Goal: Information Seeking & Learning: Check status

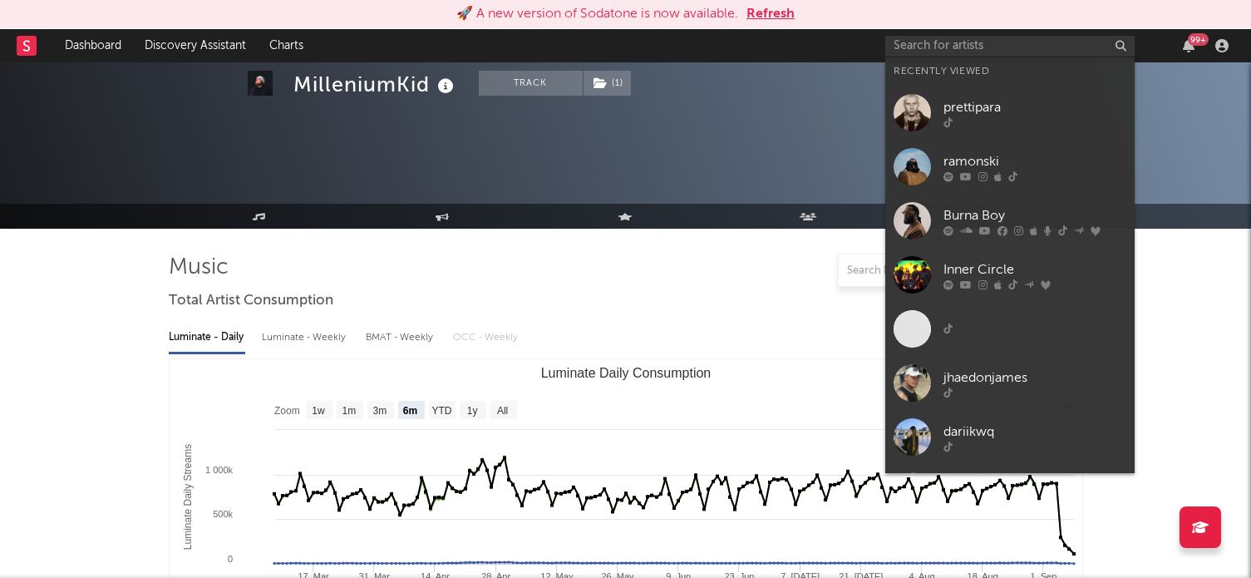
select select "6m"
click at [1042, 36] on input "text" at bounding box center [1009, 46] width 249 height 21
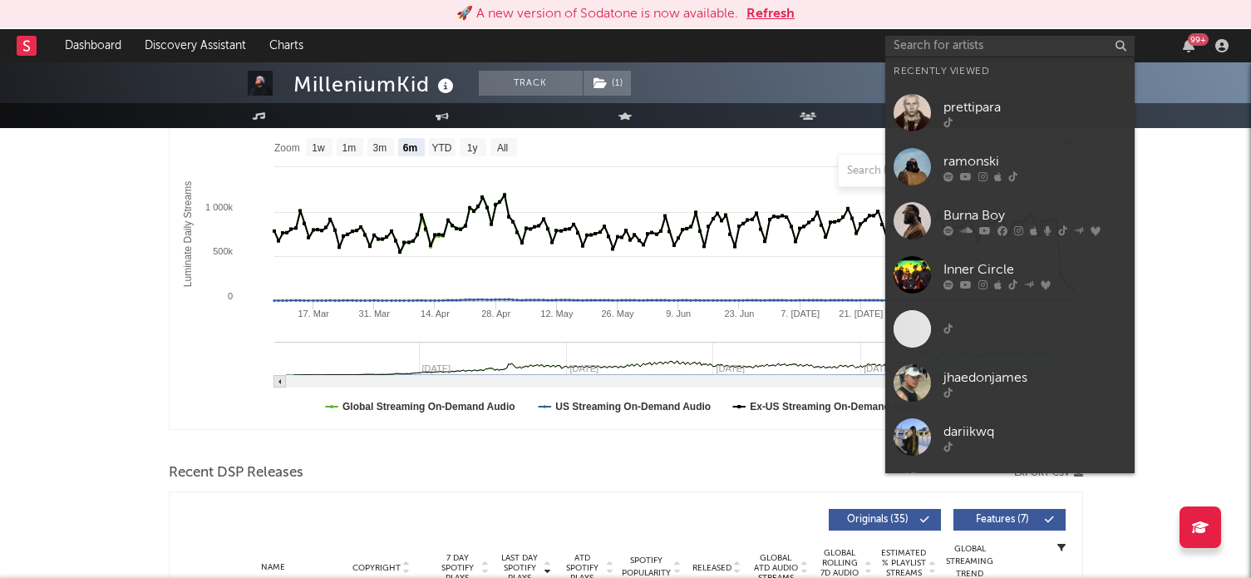
click at [1042, 42] on input "text" at bounding box center [1009, 46] width 249 height 21
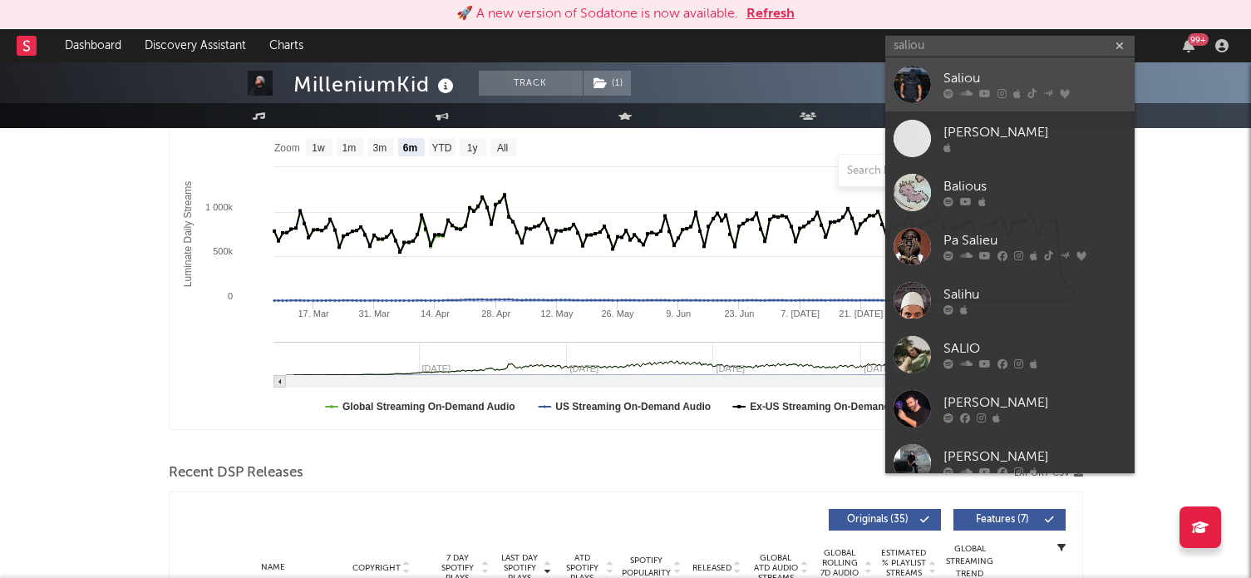
type input "saliou"
click at [991, 101] on link "Saliou" at bounding box center [1009, 84] width 249 height 54
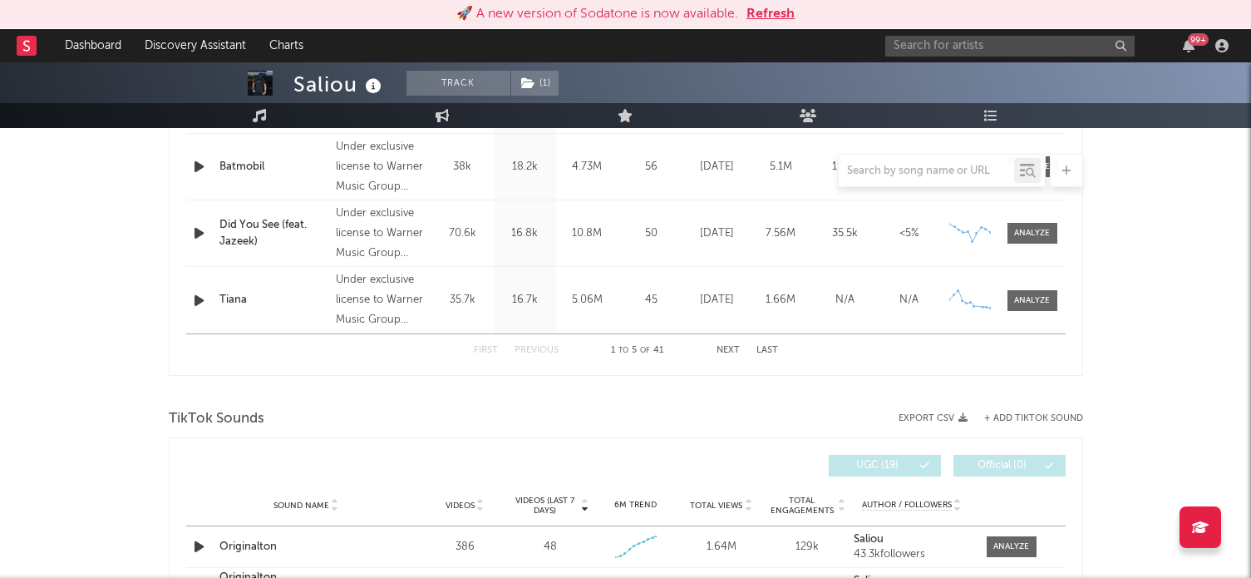
select select "6m"
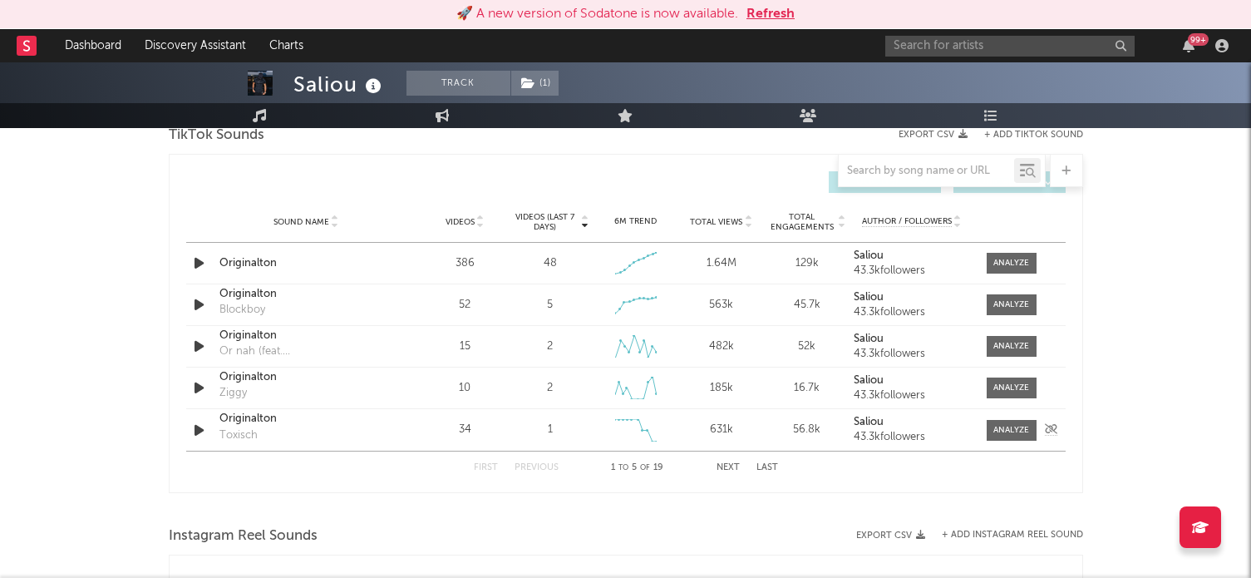
scroll to position [1059, 0]
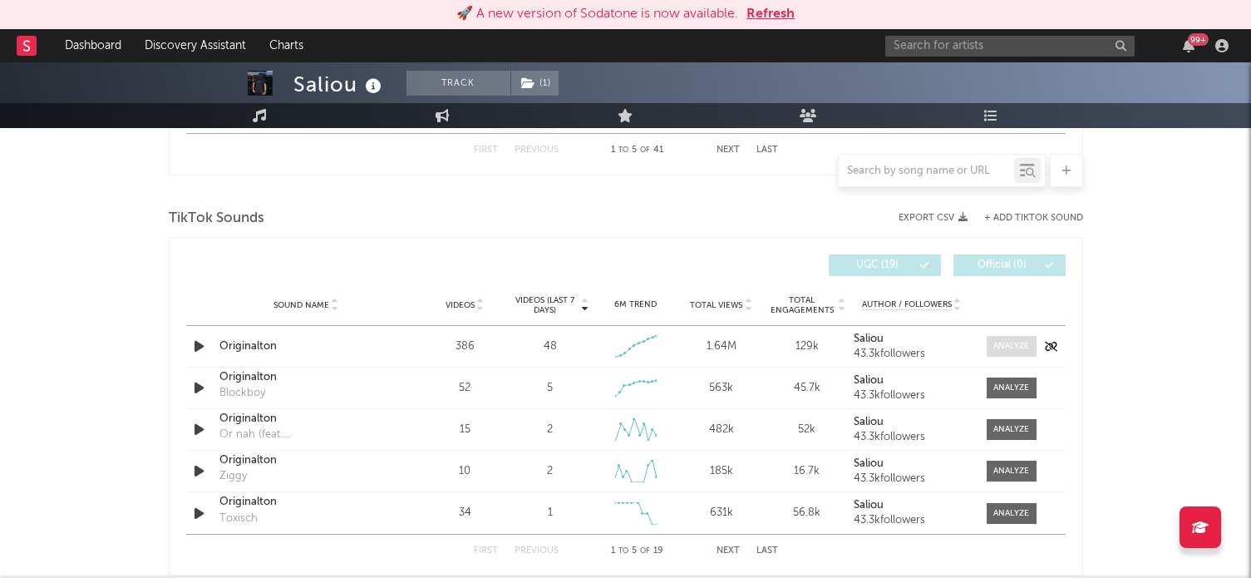
click at [1009, 353] on span at bounding box center [1012, 346] width 50 height 21
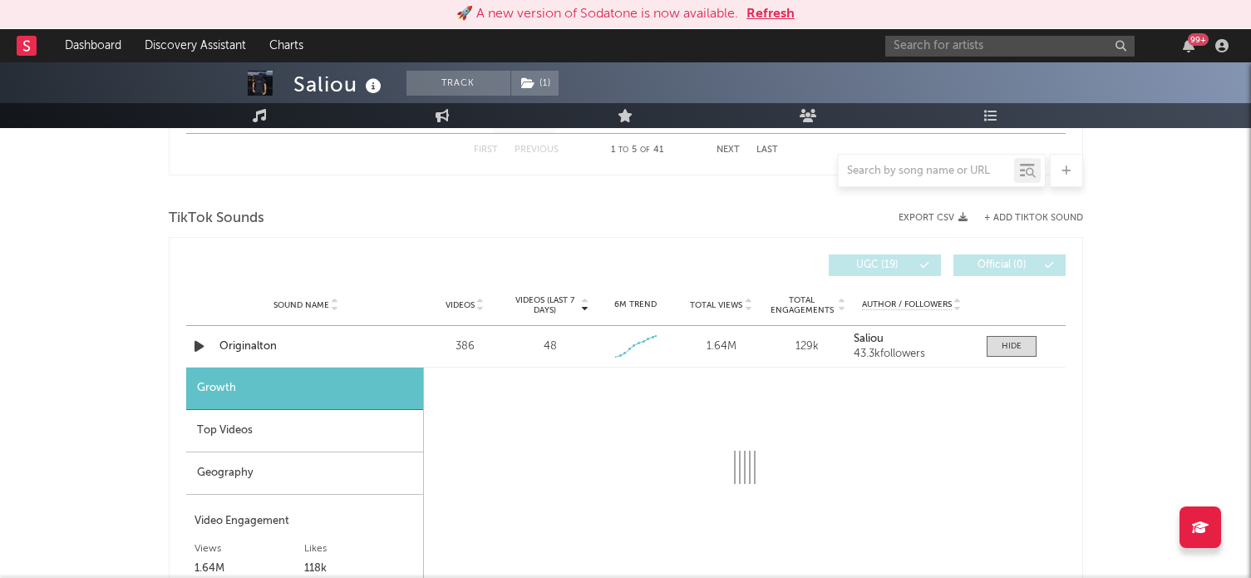
select select "1w"
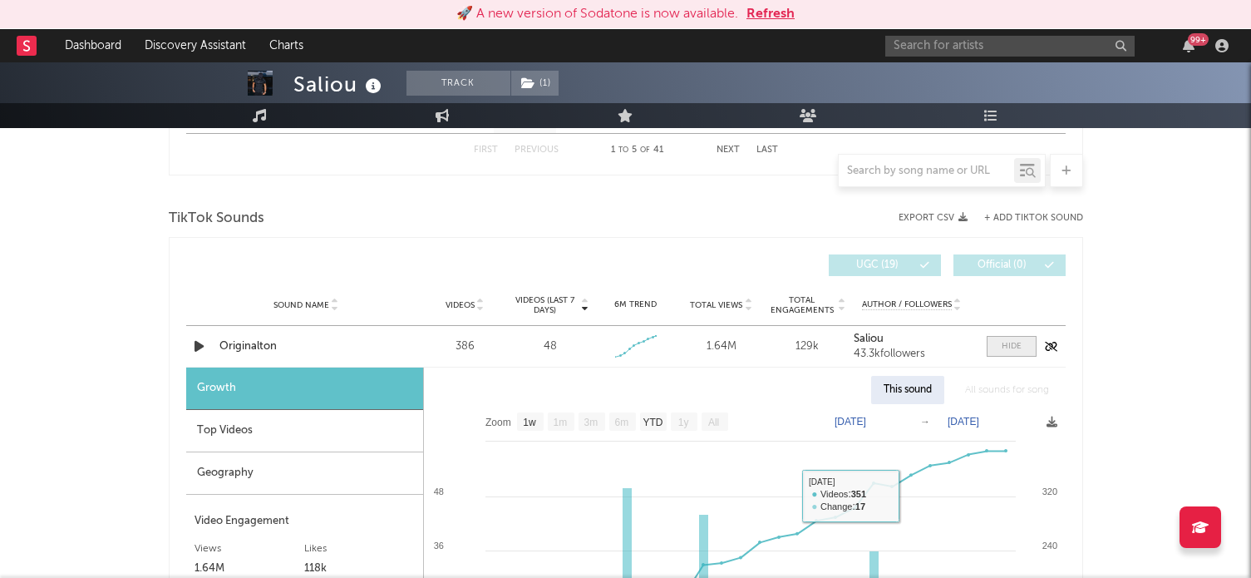
click at [1018, 348] on div at bounding box center [1012, 346] width 20 height 12
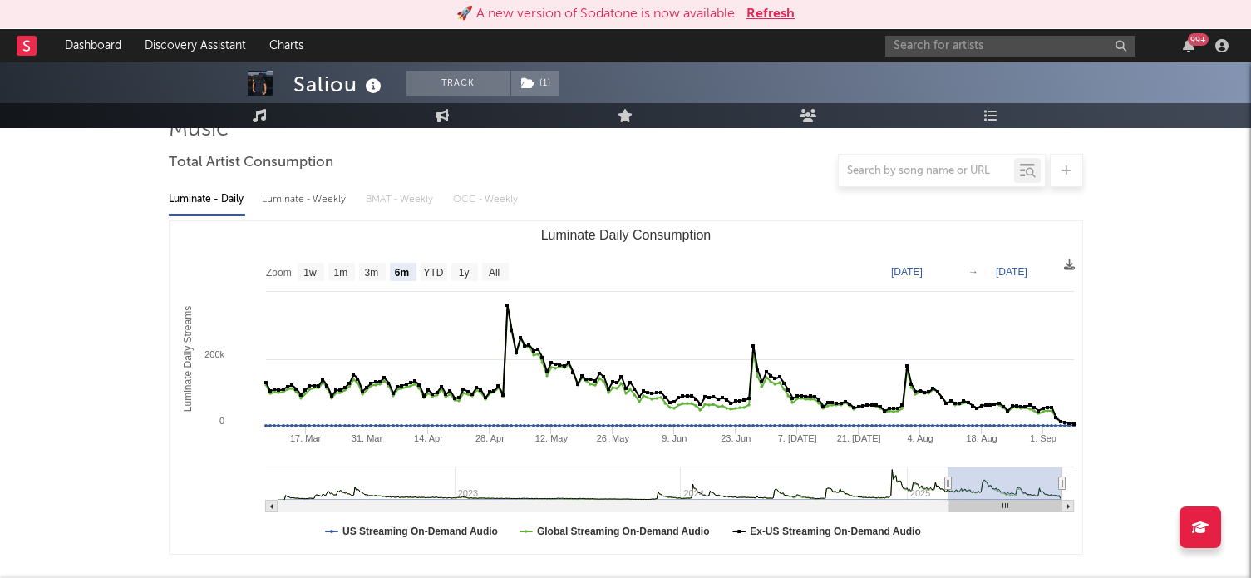
scroll to position [0, 0]
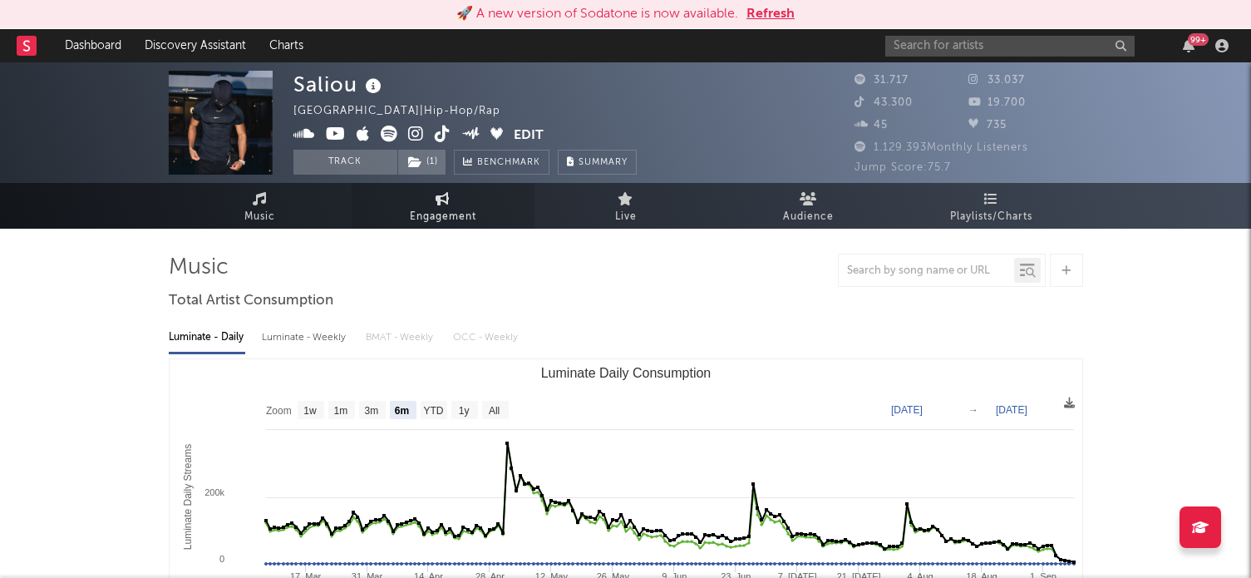
click at [481, 213] on link "Engagement" at bounding box center [443, 206] width 183 height 46
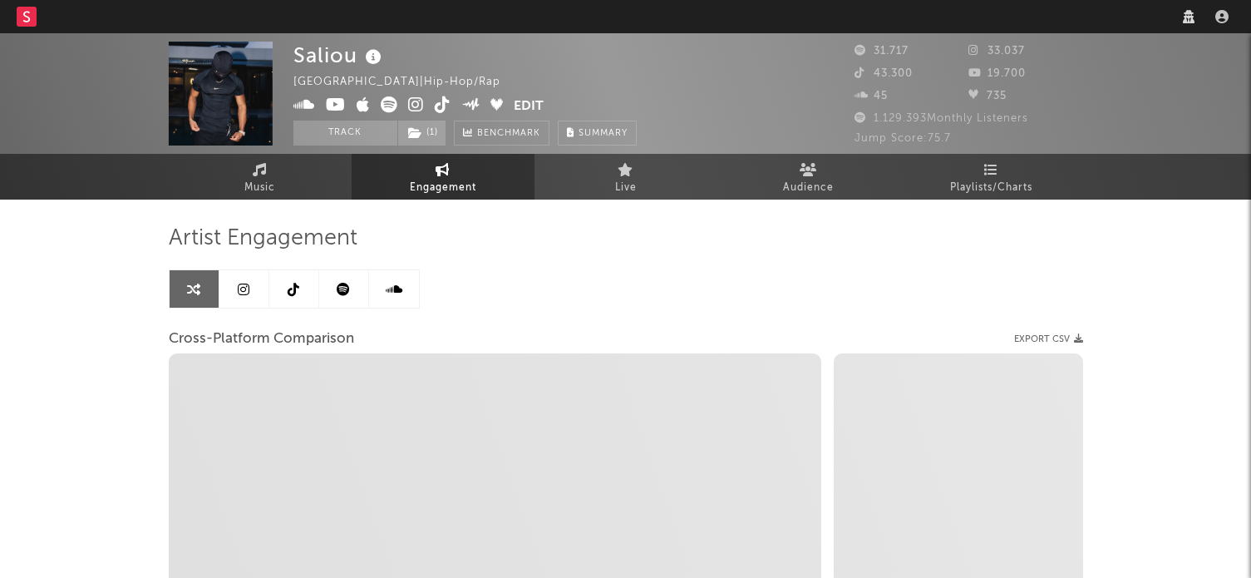
select select "1w"
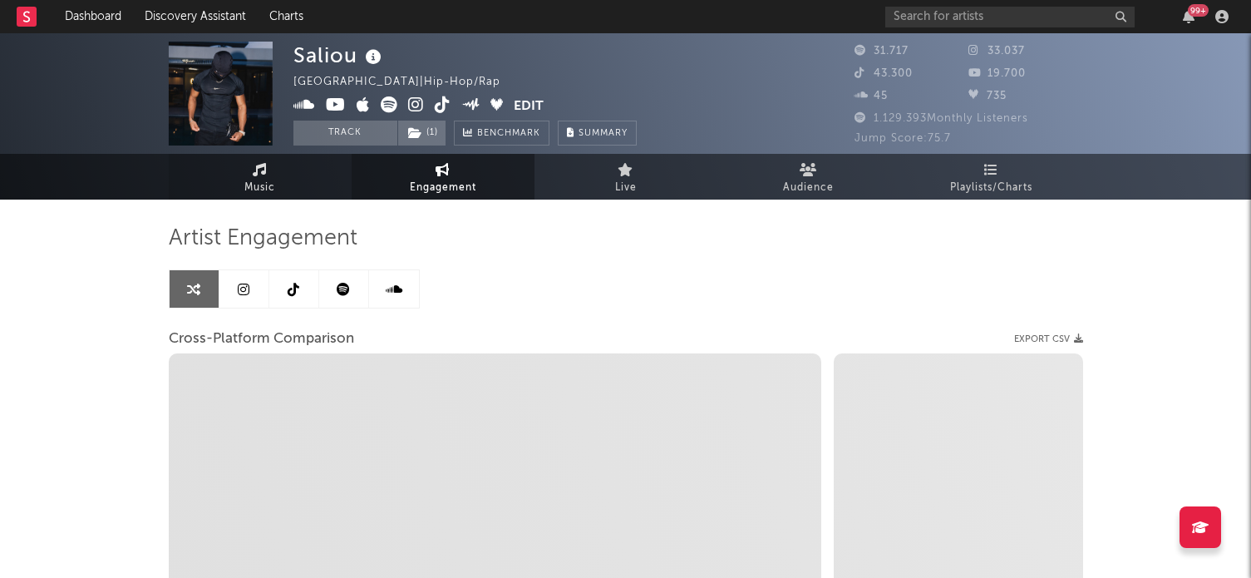
click at [250, 190] on span "Music" at bounding box center [259, 188] width 31 height 20
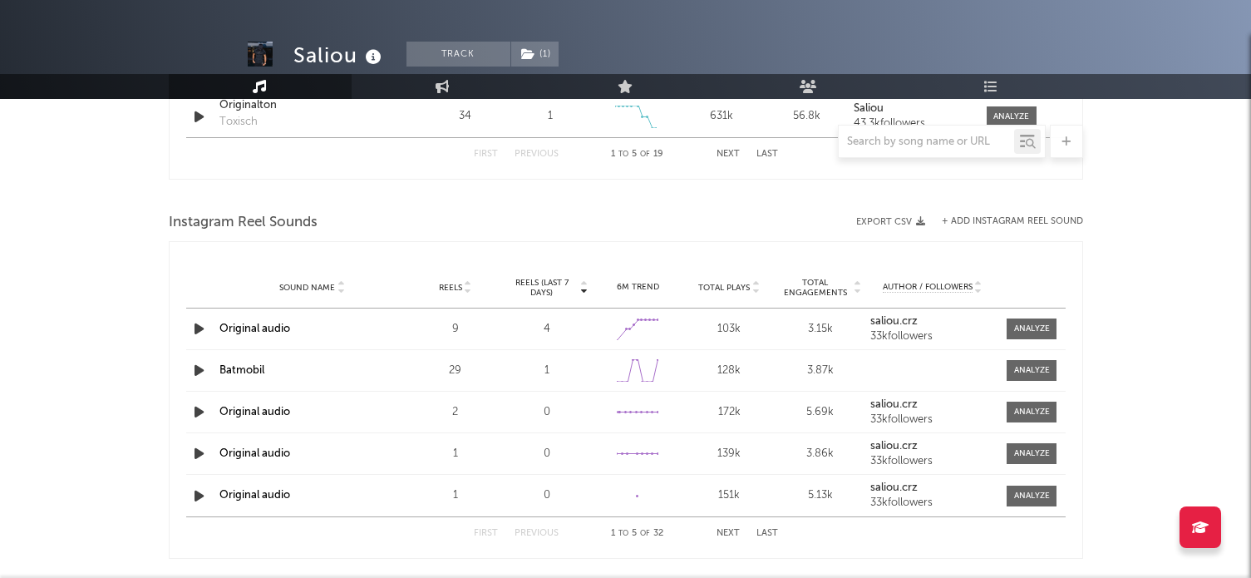
select select "6m"
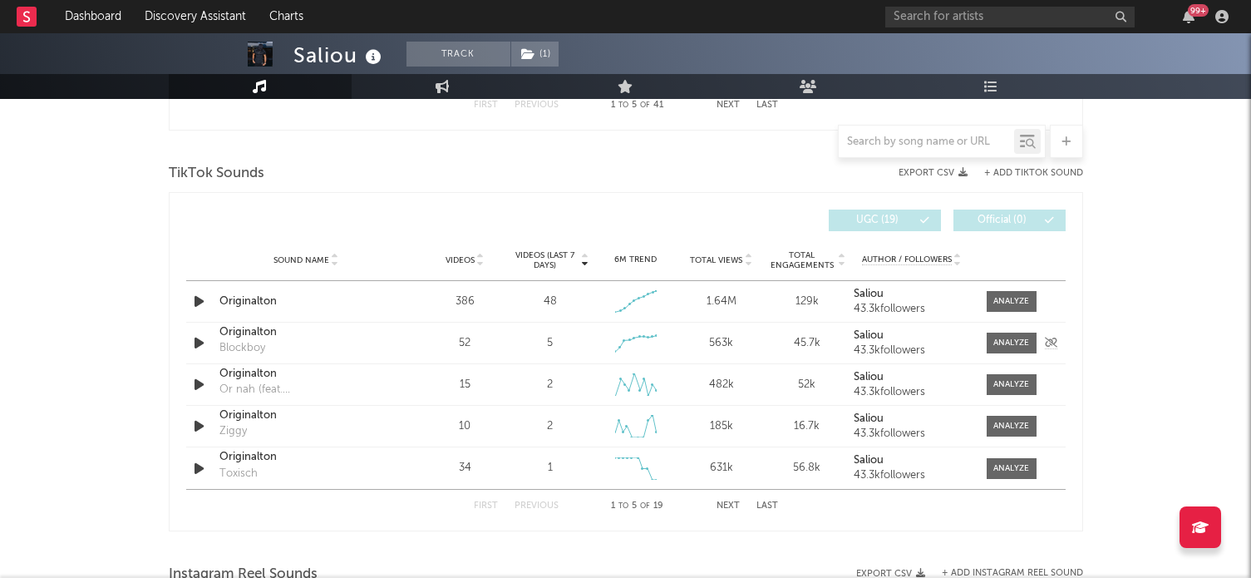
scroll to position [1046, 0]
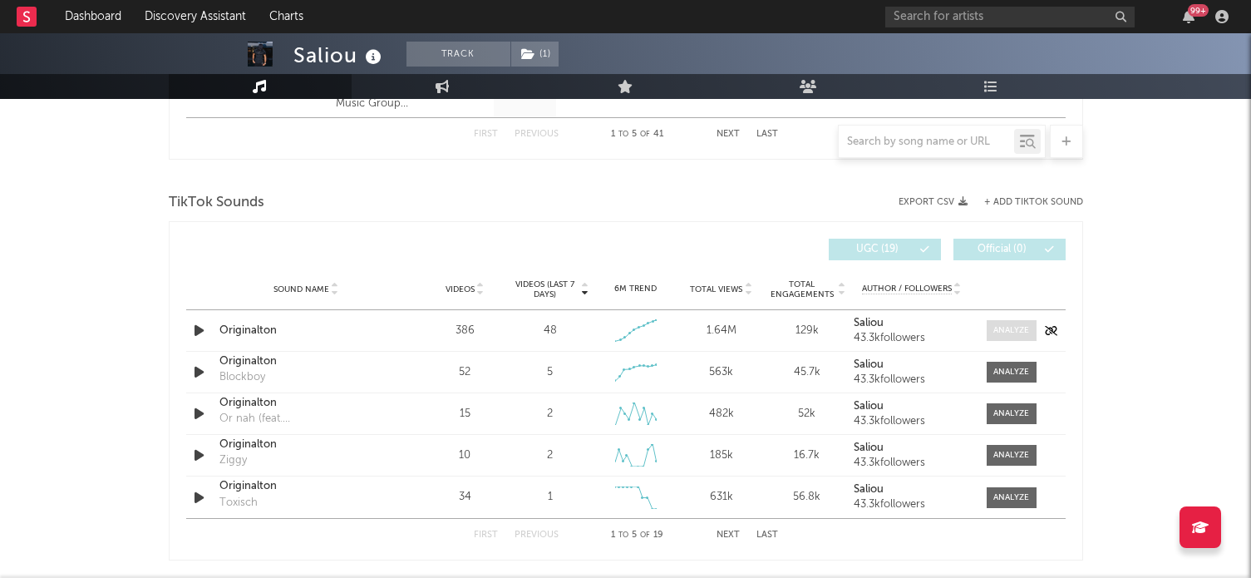
click at [1036, 331] on span at bounding box center [1012, 330] width 50 height 21
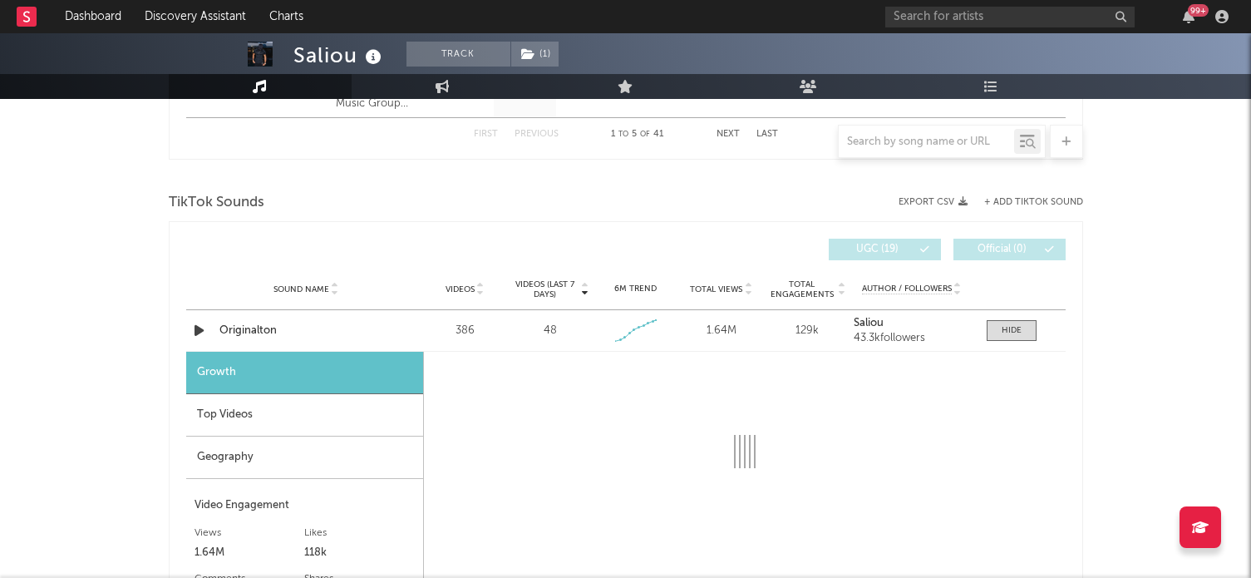
select select "1w"
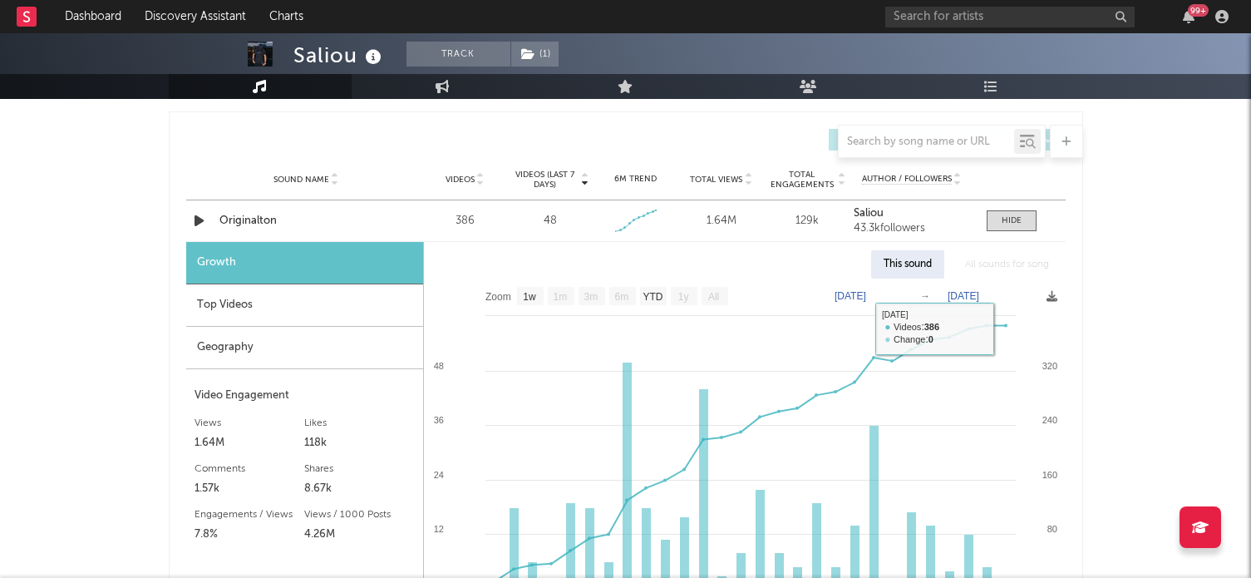
scroll to position [1129, 0]
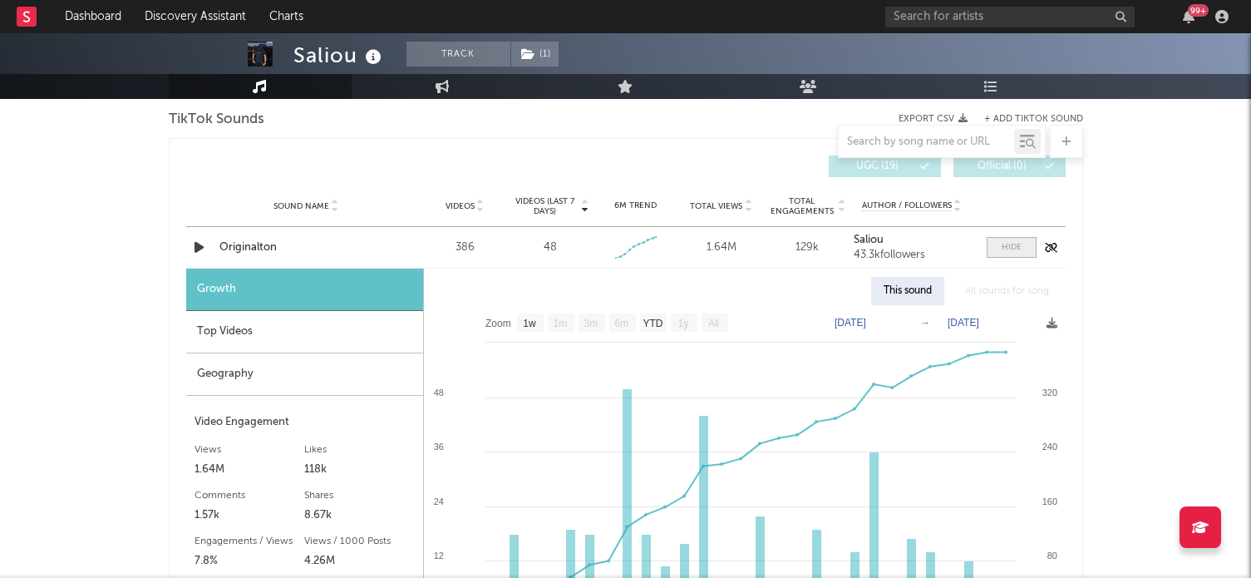
click at [999, 242] on span at bounding box center [1012, 247] width 50 height 21
